Goal: Task Accomplishment & Management: Complete application form

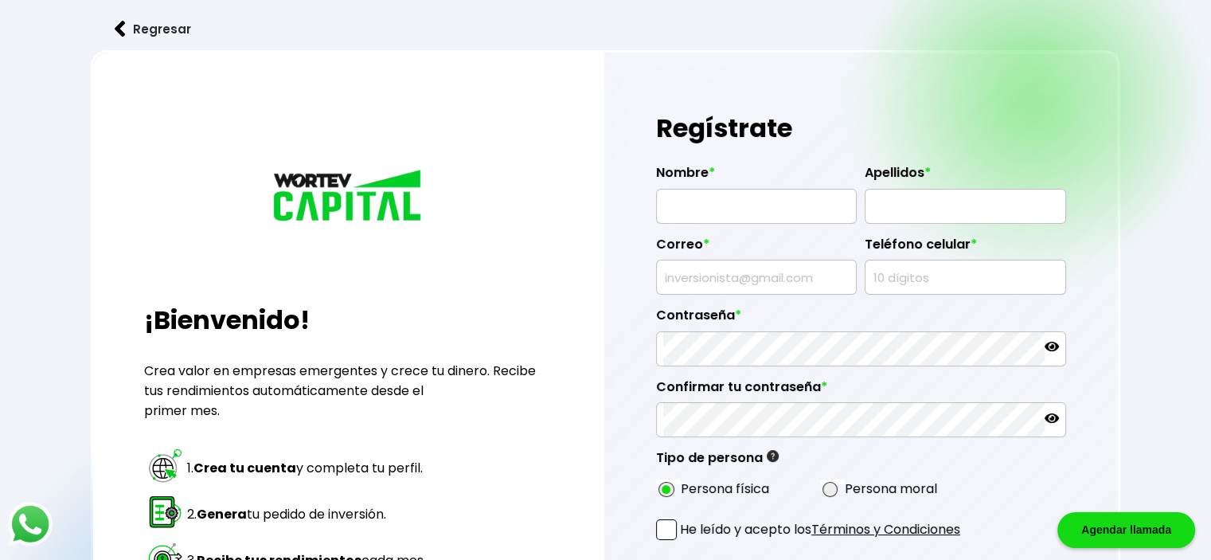
click at [750, 194] on input "text" at bounding box center [756, 206] width 186 height 33
type input "[PERSON_NAME]"
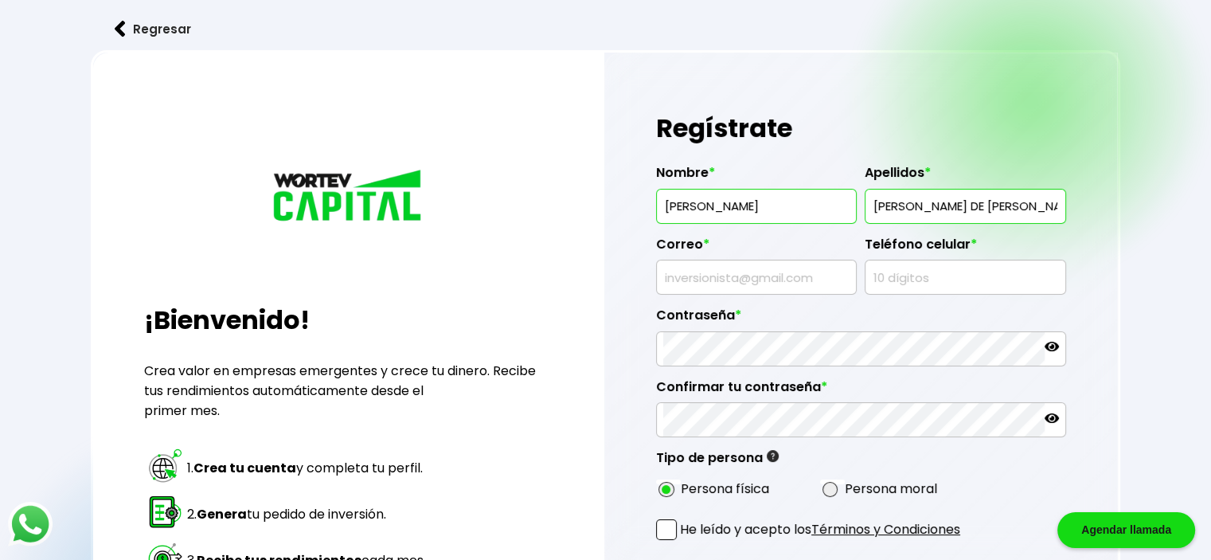
type input "[PERSON_NAME] DE [PERSON_NAME]"
click at [749, 272] on input "text" at bounding box center [756, 276] width 186 height 33
type input "[EMAIL_ADDRESS][DOMAIN_NAME]"
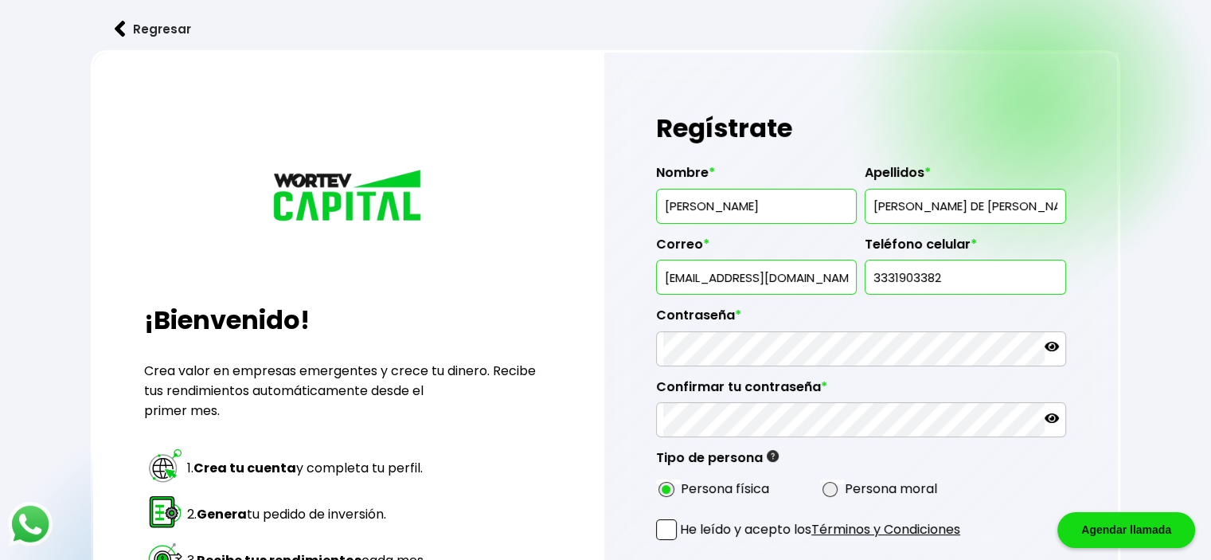
type input "3331903382"
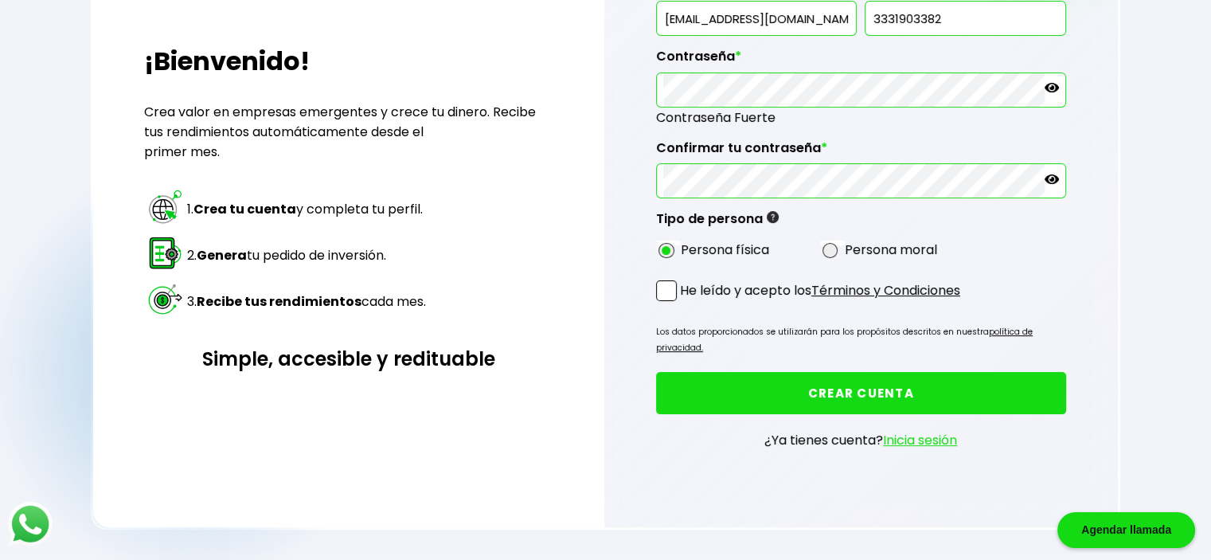
scroll to position [279, 0]
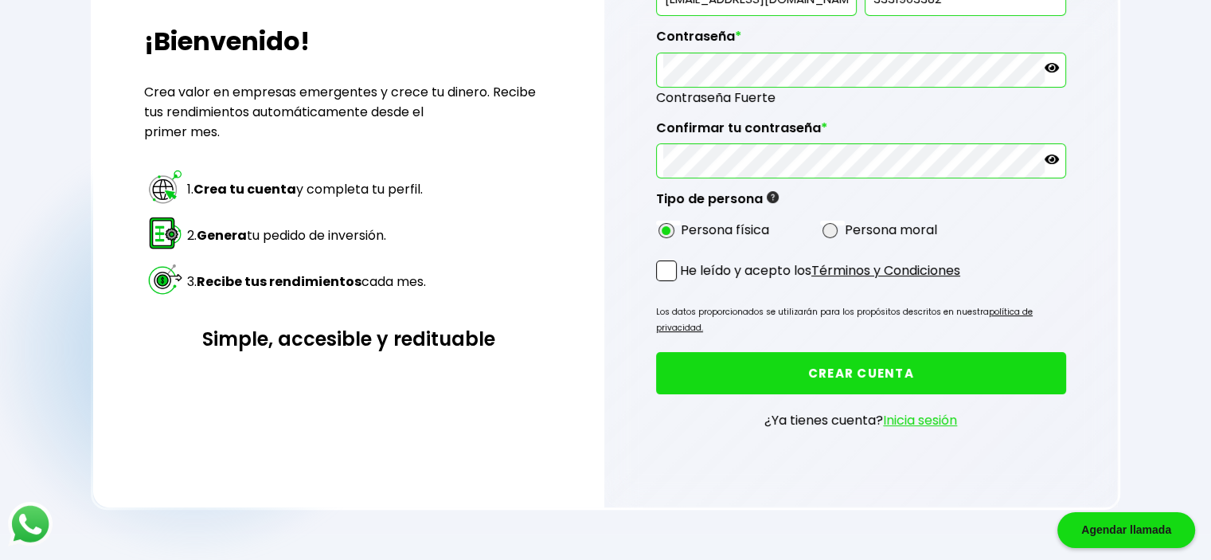
click at [677, 268] on label "He leído y acepto los Términos y Condiciones" at bounding box center [808, 270] width 304 height 20
click at [683, 283] on input "He leído y acepto los Términos y Condiciones" at bounding box center [683, 283] width 0 height 0
click at [759, 352] on button "CREAR CUENTA" at bounding box center [861, 373] width 410 height 42
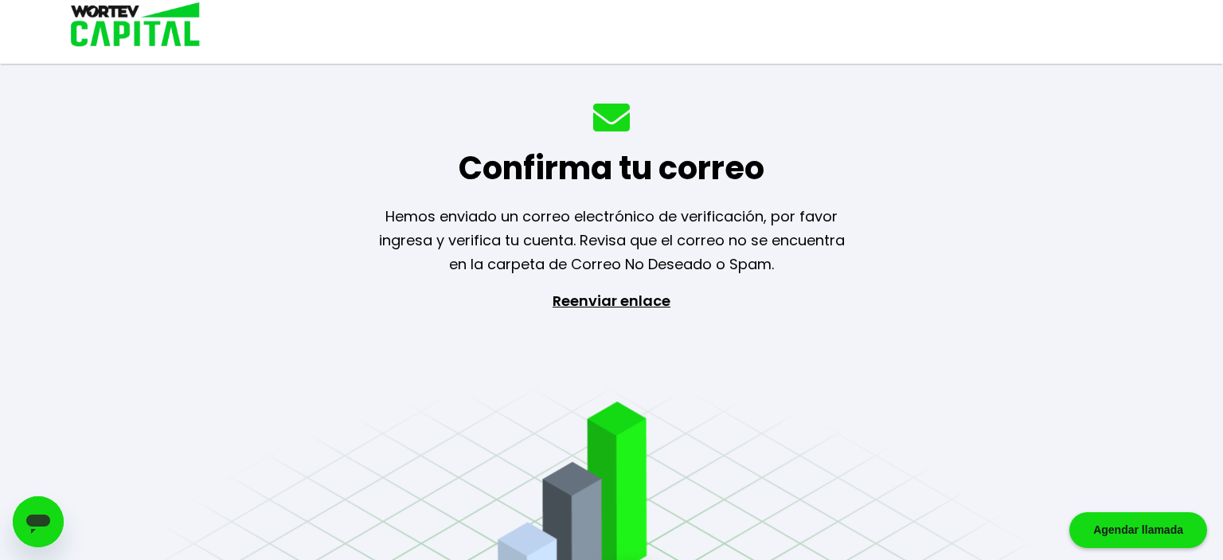
click at [602, 302] on p "Reenviar enlace" at bounding box center [611, 372] width 147 height 167
click at [170, 44] on img at bounding box center [130, 26] width 152 height 52
